Goal: Task Accomplishment & Management: Use online tool/utility

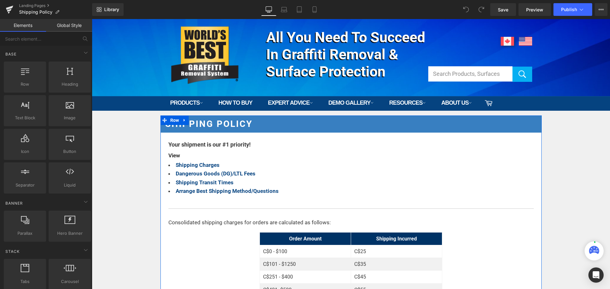
scroll to position [159, 0]
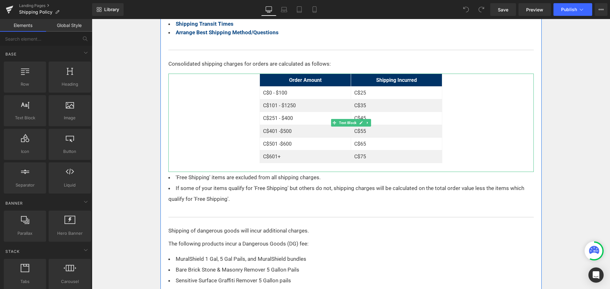
click at [303, 106] on td "C$101 - $1250" at bounding box center [305, 105] width 91 height 13
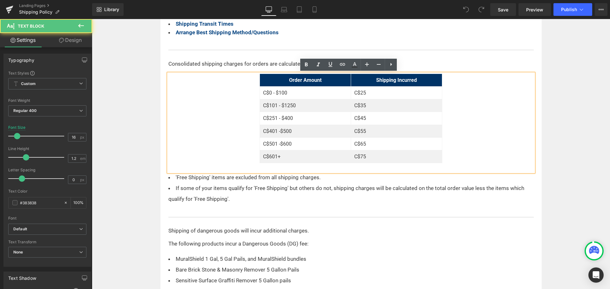
click at [285, 105] on td "C$101 - $1250" at bounding box center [305, 105] width 91 height 13
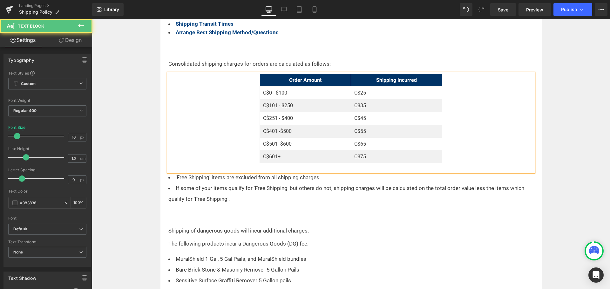
click at [530, 112] on div "Order Amount Shipping Incurred C$0 - $100 C$25 C$101 - $250 C$35 C$251 - $400 C…" at bounding box center [350, 123] width 365 height 98
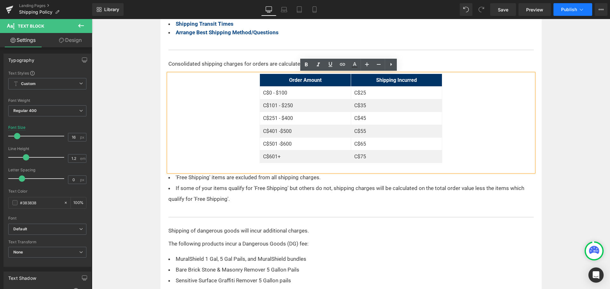
click at [567, 11] on span "Publish" at bounding box center [569, 9] width 16 height 5
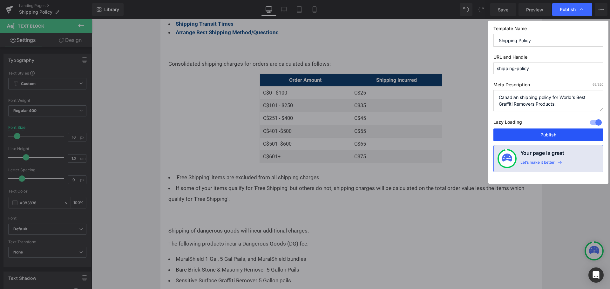
click at [532, 135] on button "Publish" at bounding box center [548, 135] width 110 height 13
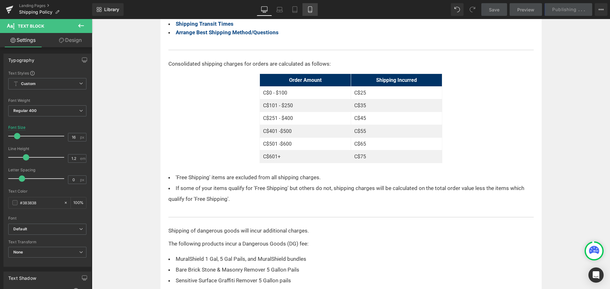
click at [311, 6] on link "Mobile" at bounding box center [309, 9] width 15 height 13
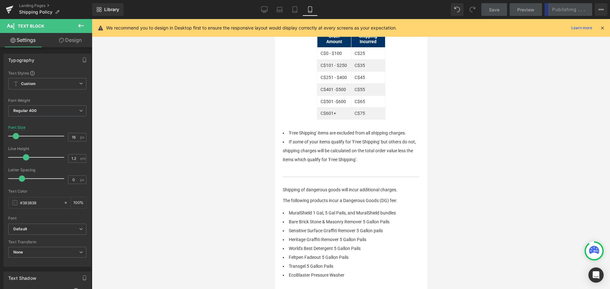
type input "14"
type input "100"
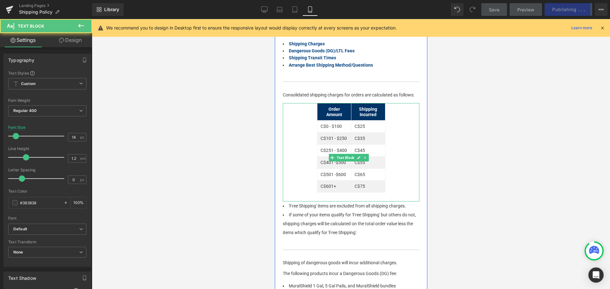
click at [390, 125] on div "Order Amount Shipping Incurred C$0 - $100 C$25 C$101 - $250 C$35 C$251 - $400 C…" at bounding box center [350, 152] width 137 height 98
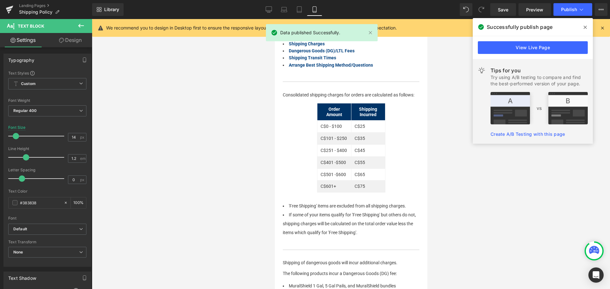
click at [67, 36] on link "Design" at bounding box center [70, 40] width 46 height 14
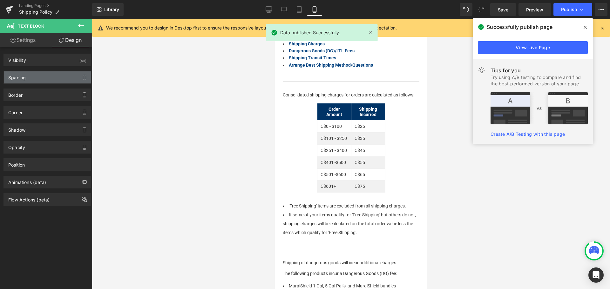
click at [22, 76] on div "Spacing" at bounding box center [16, 75] width 17 height 9
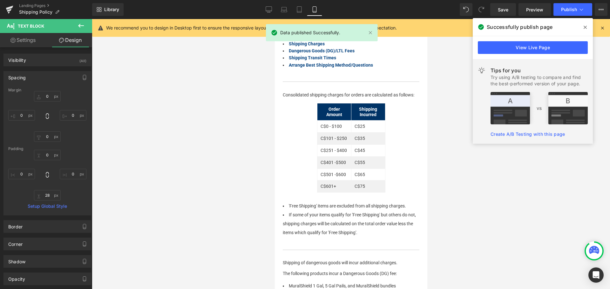
click at [198, 170] on div at bounding box center [351, 154] width 518 height 270
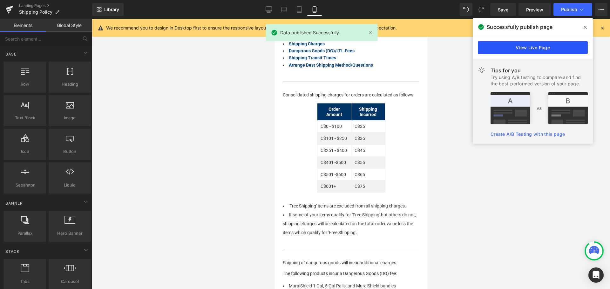
click at [562, 49] on link "View Live Page" at bounding box center [532, 47] width 110 height 13
